Goal: Information Seeking & Learning: Understand process/instructions

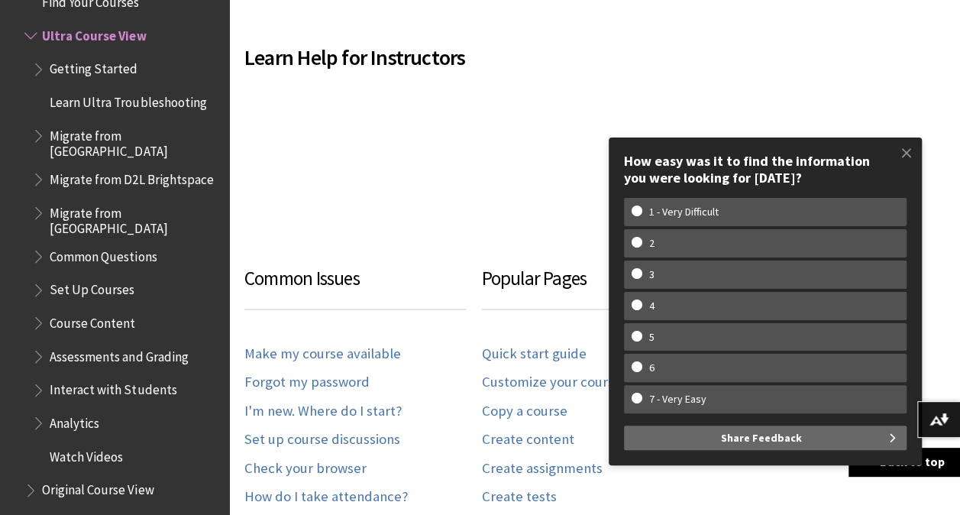
scroll to position [825, 0]
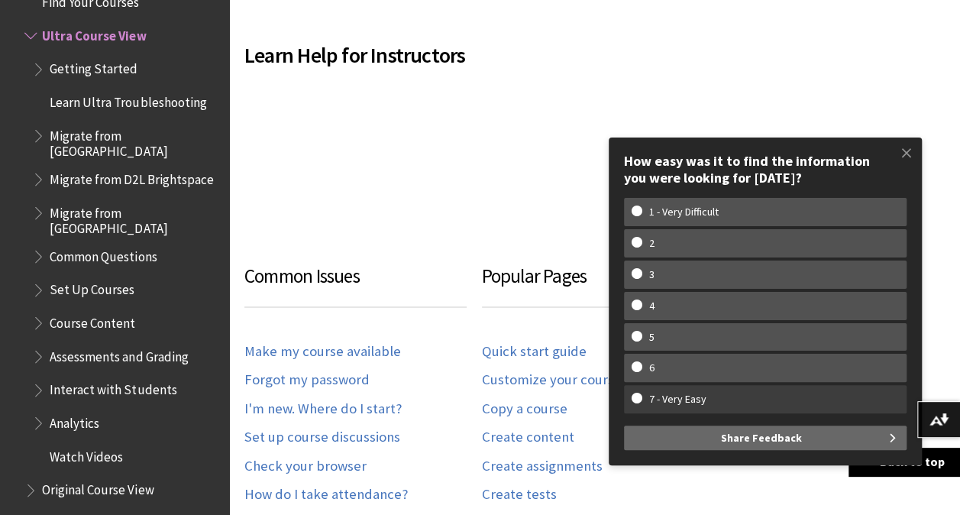
click at [636, 396] on w-span "7 - Very Easy" at bounding box center [765, 399] width 267 height 13
click at [636, 396] on input "7 - Very Easy" at bounding box center [637, 398] width 10 height 10
radio input "true"
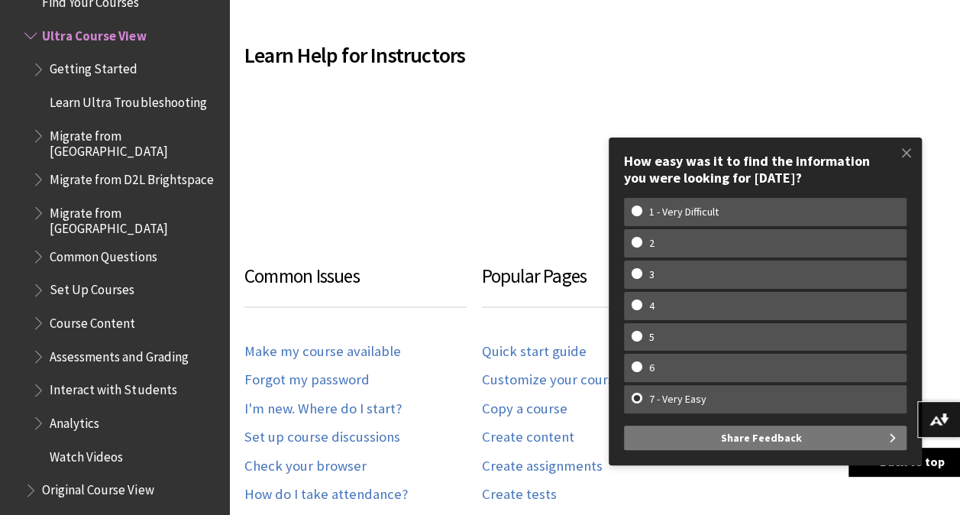
click at [781, 438] on span "Share Feedback" at bounding box center [761, 437] width 81 height 24
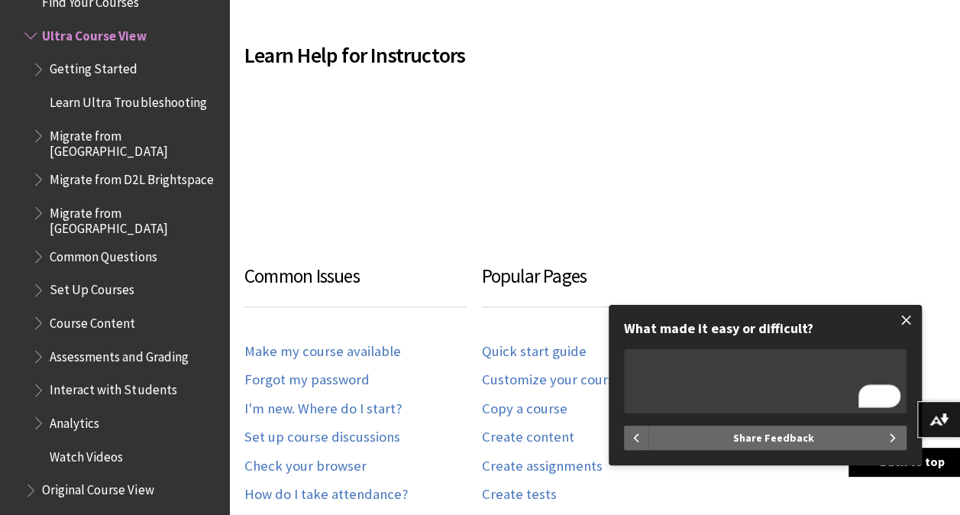
click at [903, 326] on span at bounding box center [907, 320] width 32 height 32
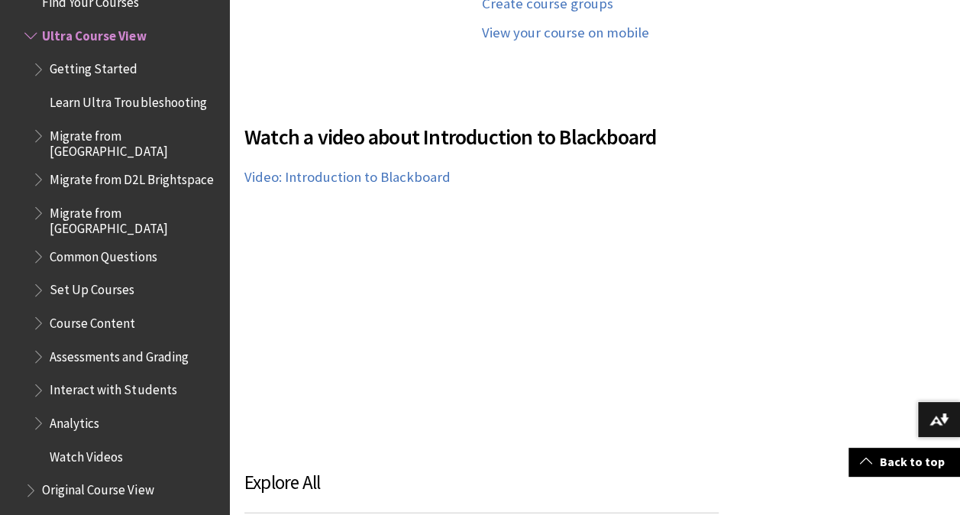
scroll to position [1436, 0]
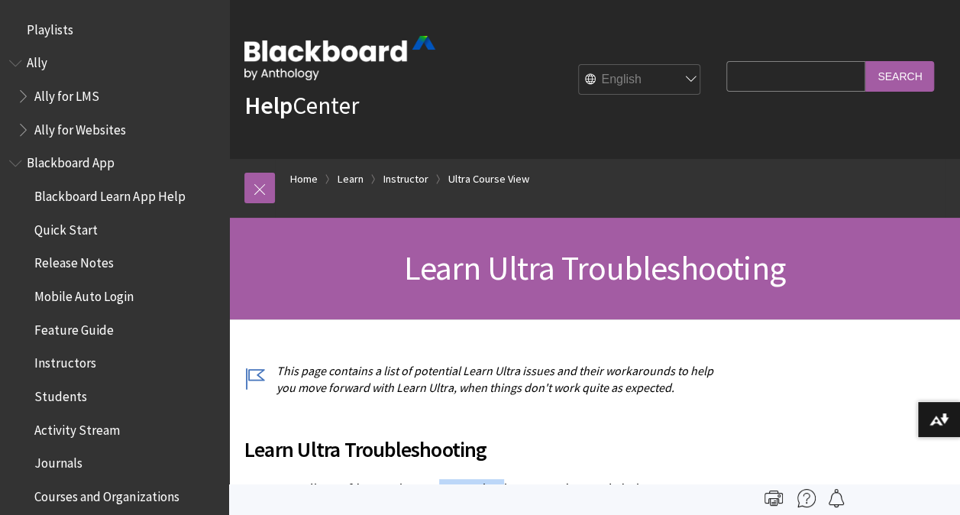
scroll to position [1915, 0]
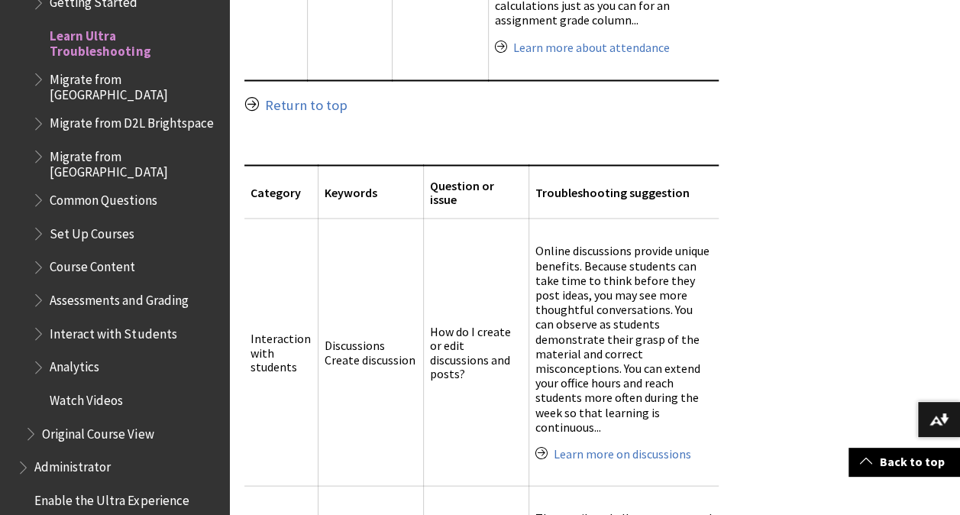
scroll to position [7027, 0]
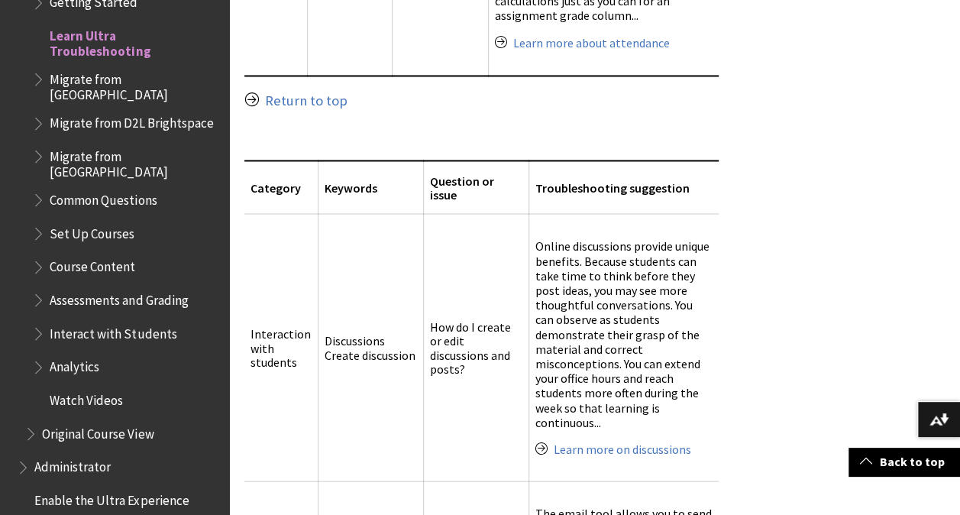
click at [118, 79] on span "Migrate from [GEOGRAPHIC_DATA]" at bounding box center [134, 84] width 169 height 36
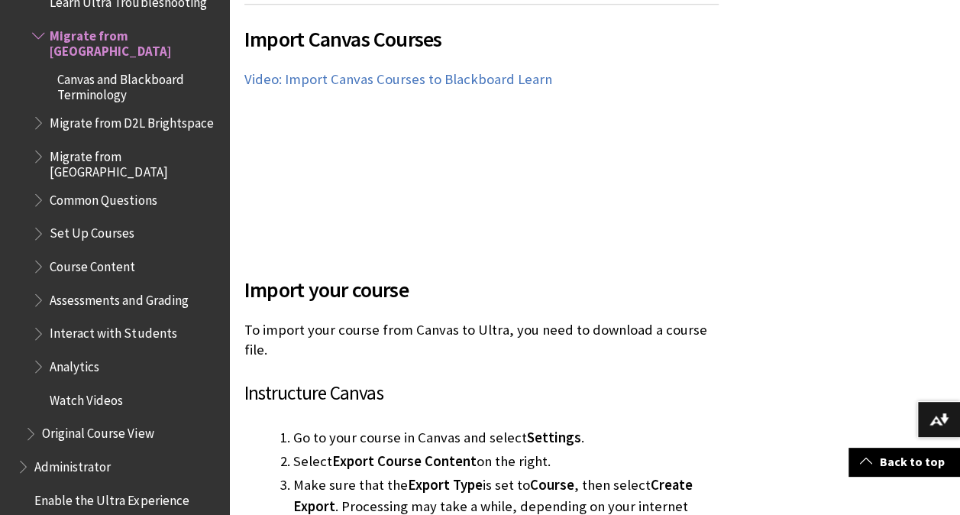
scroll to position [794, 0]
